Goal: Find specific page/section: Find specific page/section

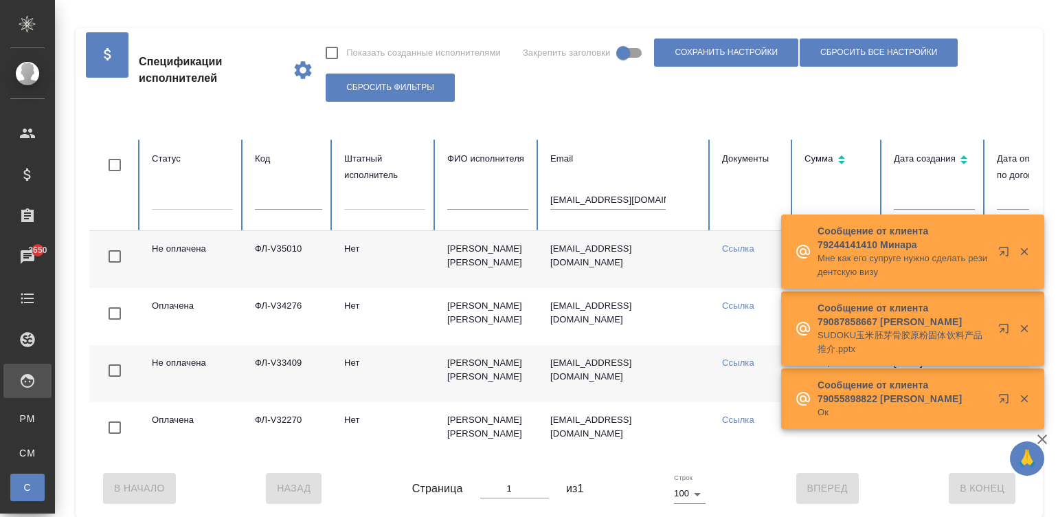
scroll to position [0, 544]
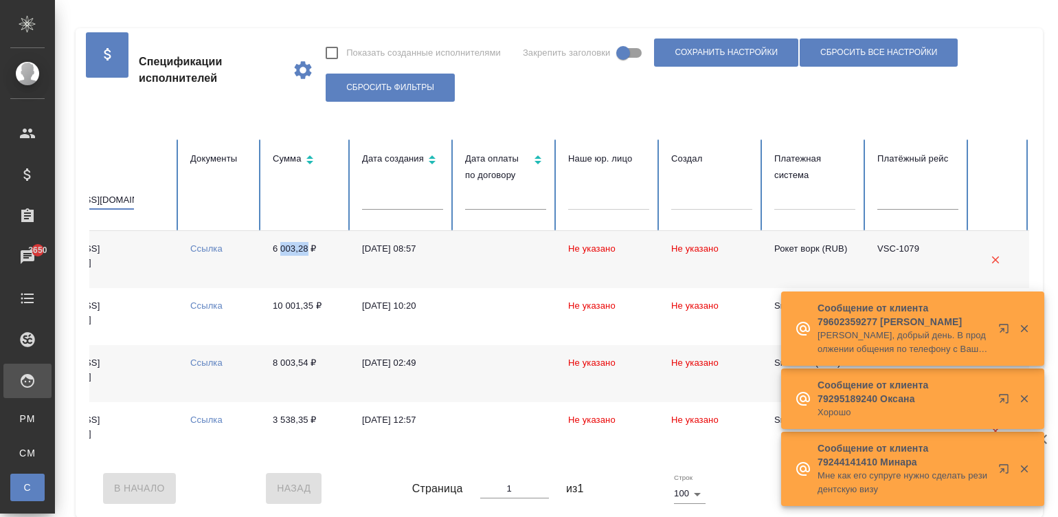
click at [113, 203] on input "[EMAIL_ADDRESS][DOMAIN_NAME]" at bounding box center [76, 199] width 115 height 19
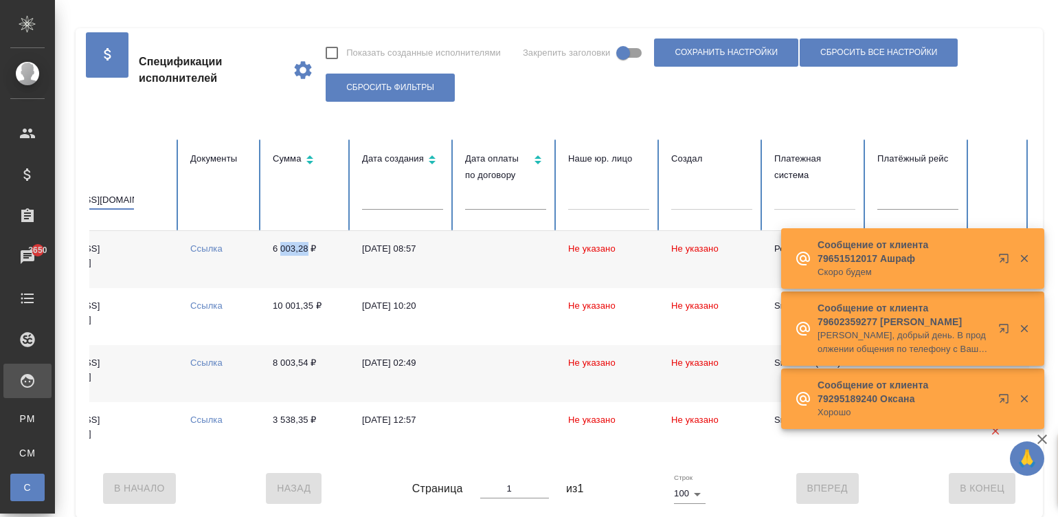
click at [113, 203] on input "[EMAIL_ADDRESS][DOMAIN_NAME]" at bounding box center [76, 199] width 115 height 19
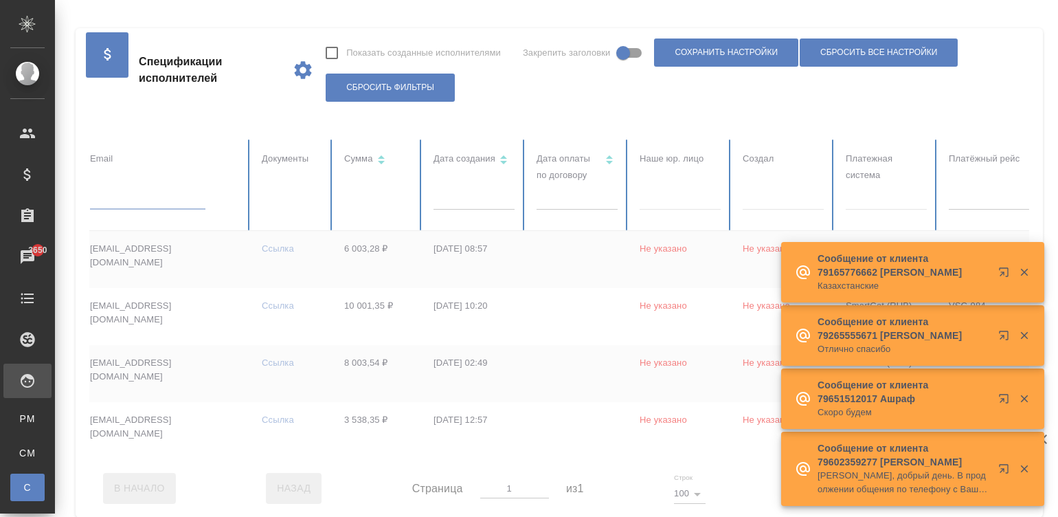
scroll to position [0, 0]
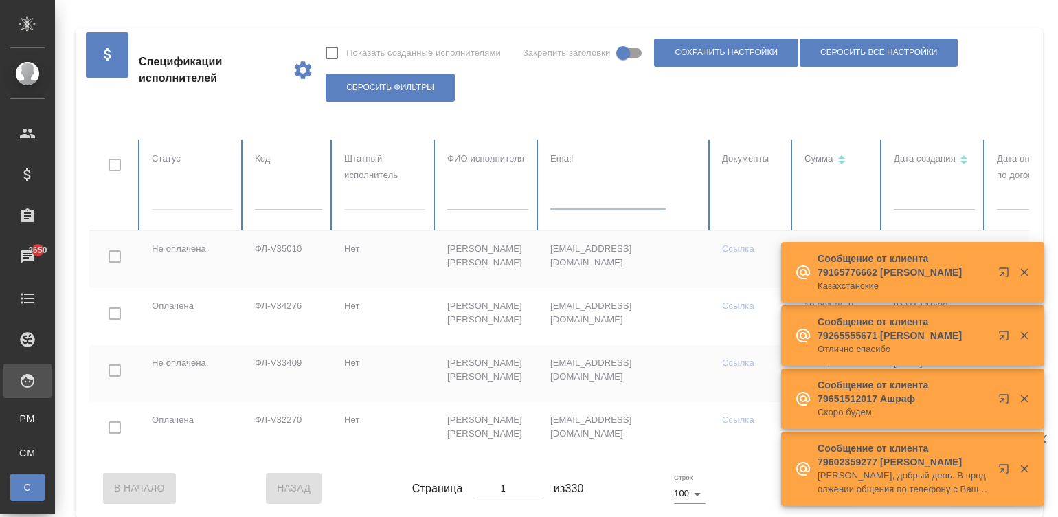
click at [1024, 272] on icon "button" at bounding box center [1024, 273] width 8 height 8
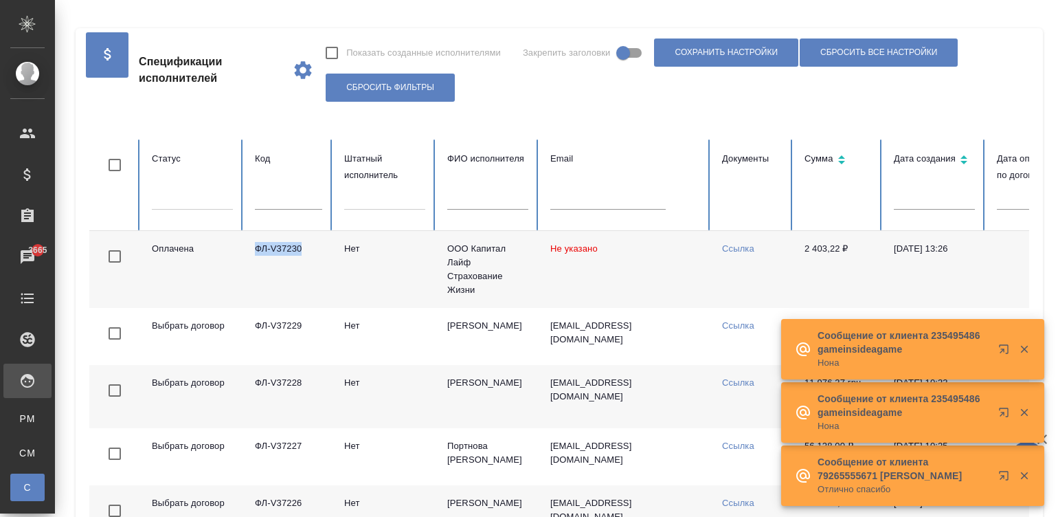
drag, startPoint x: 318, startPoint y: 250, endPoint x: 255, endPoint y: 248, distance: 63.2
click at [255, 248] on td "ФЛ-V37230" at bounding box center [288, 269] width 89 height 77
copy td "ФЛ-V37230"
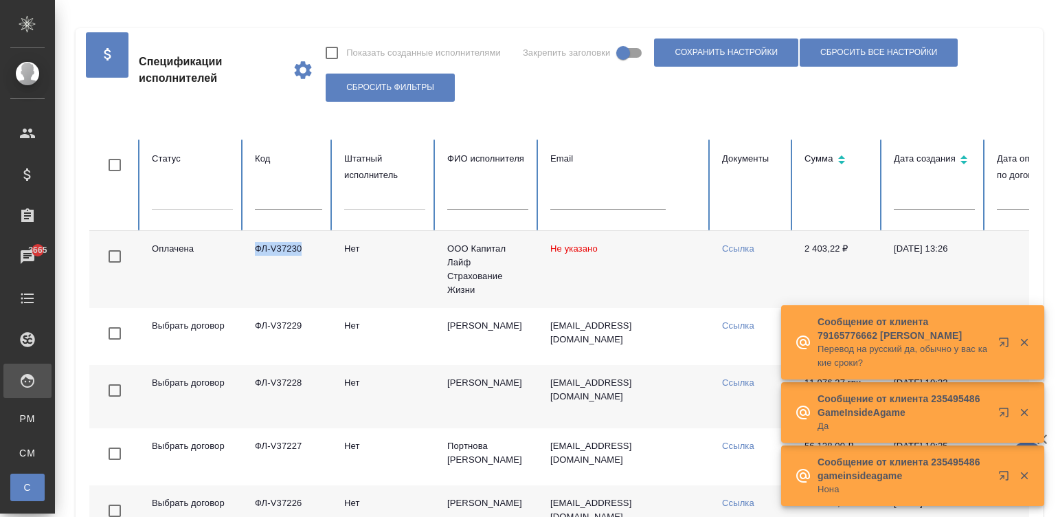
click at [486, 208] on input "text" at bounding box center [487, 199] width 81 height 19
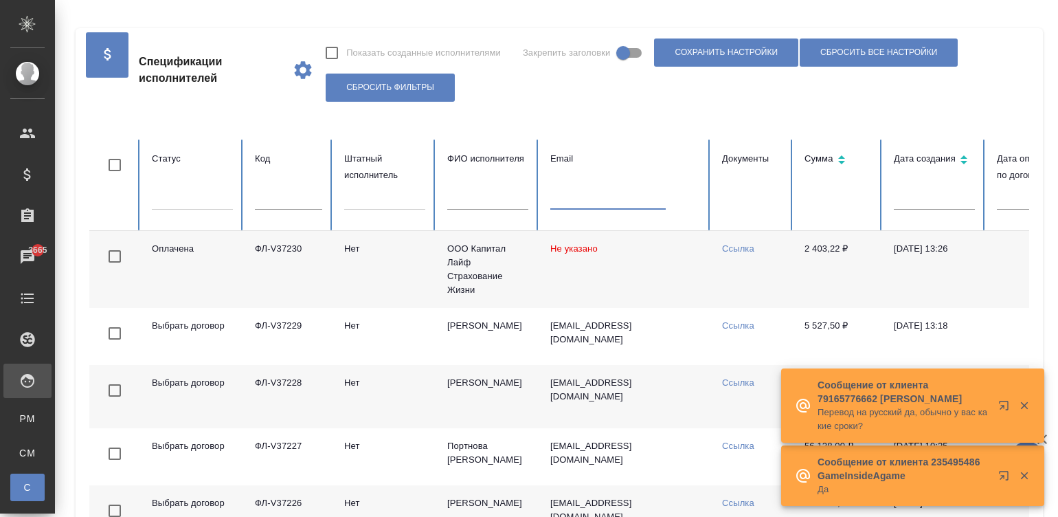
click at [559, 206] on input "text" at bounding box center [607, 199] width 115 height 19
paste input "[EMAIL_ADDRESS][DOMAIN_NAME]"
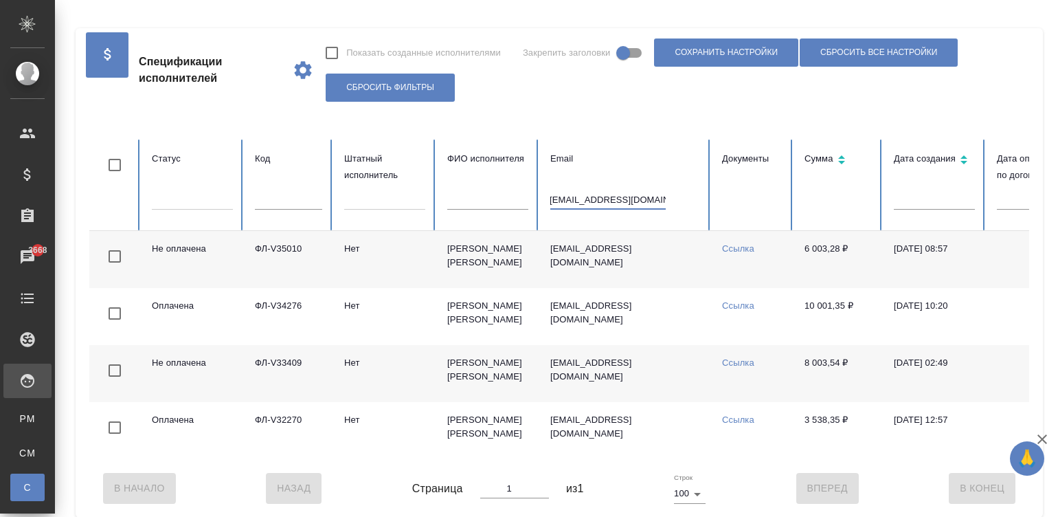
click at [763, 267] on td "Ссылка" at bounding box center [752, 259] width 82 height 57
click at [596, 210] on input "[EMAIL_ADDRESS][DOMAIN_NAME]" at bounding box center [607, 199] width 115 height 19
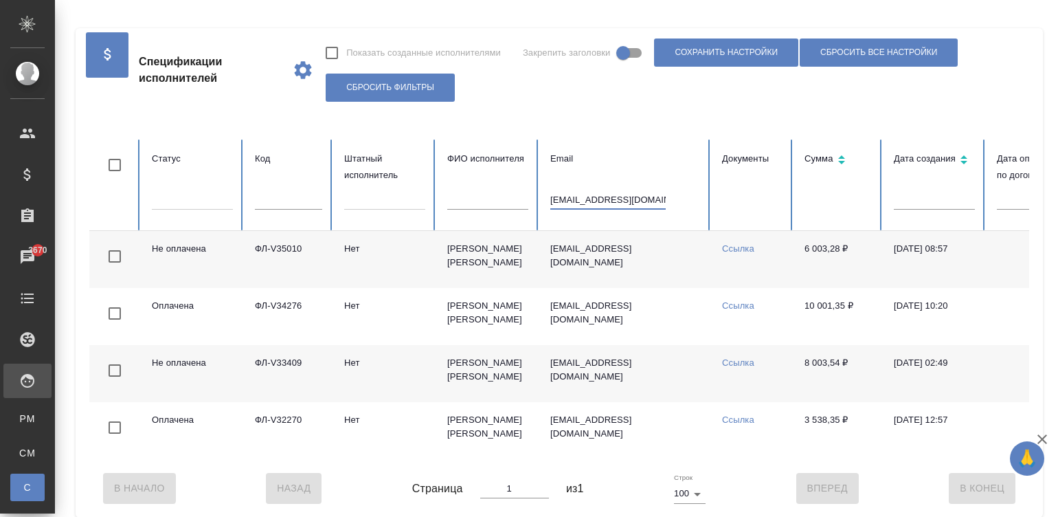
click at [595, 199] on input "[EMAIL_ADDRESS][DOMAIN_NAME]" at bounding box center [607, 199] width 115 height 19
paste input "nwetnwetlwin7"
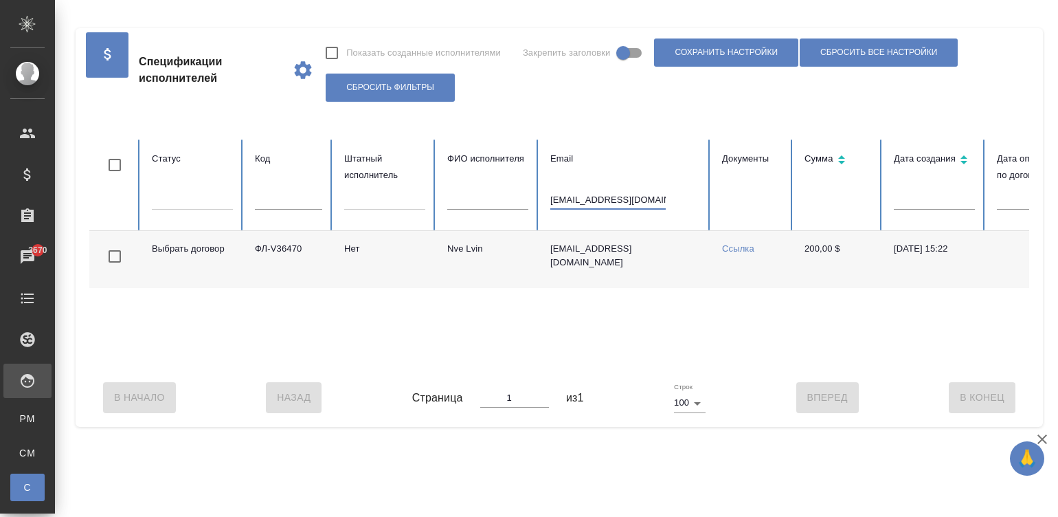
type input "[EMAIL_ADDRESS][DOMAIN_NAME]"
